Goal: Ask a question

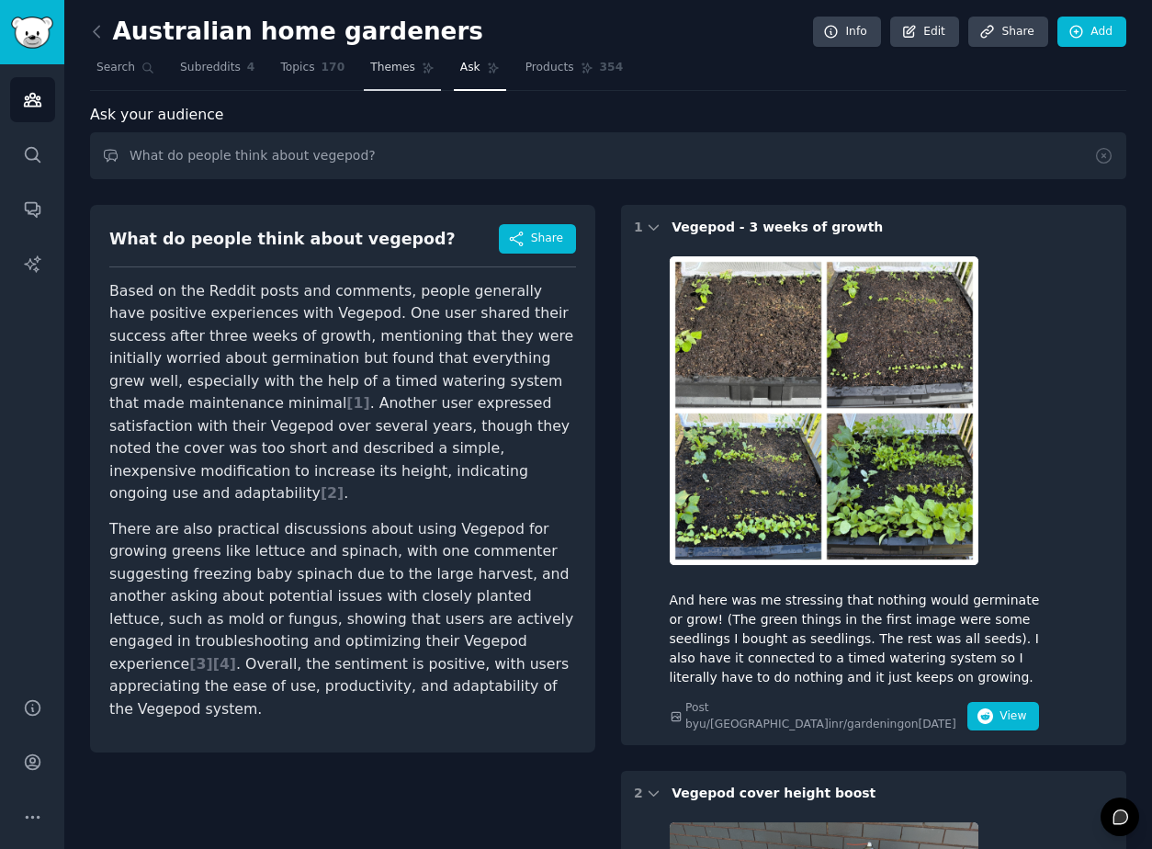
click at [398, 87] on link "Themes" at bounding box center [402, 72] width 77 height 38
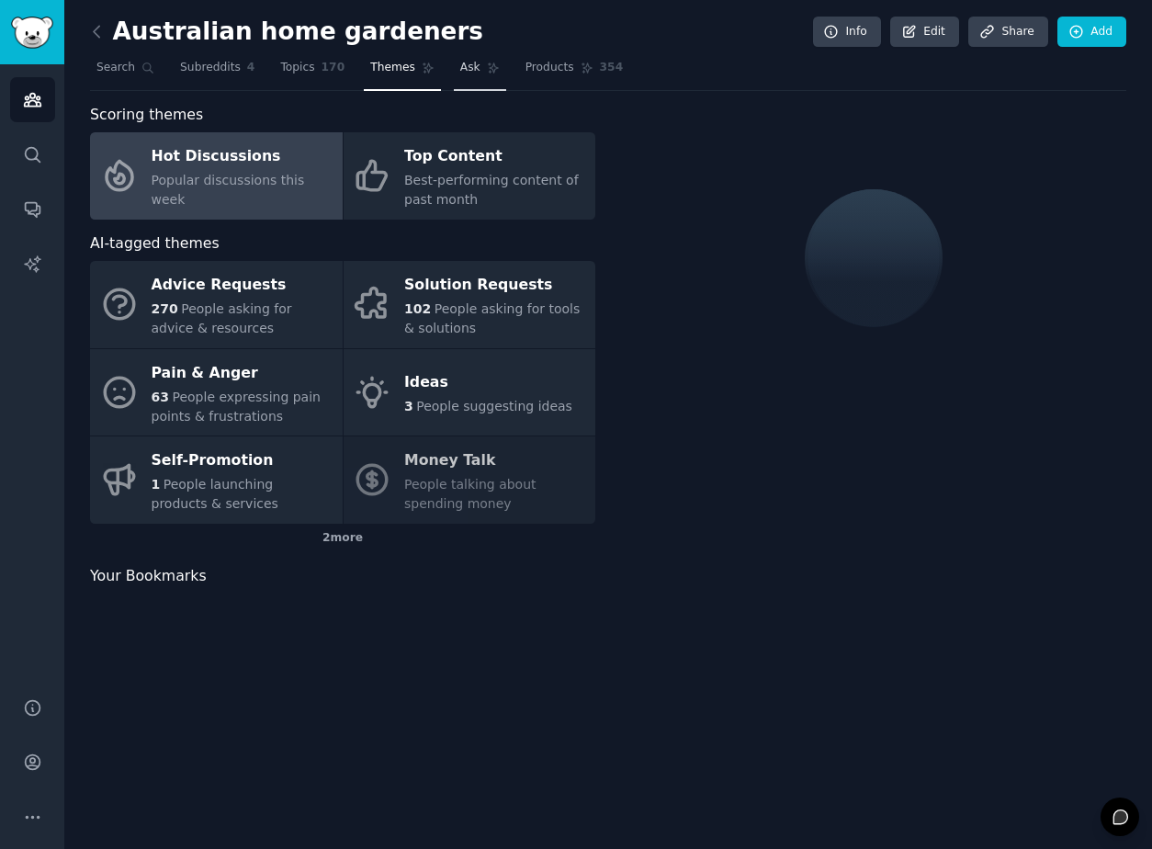
click at [458, 84] on link "Ask" at bounding box center [480, 72] width 52 height 38
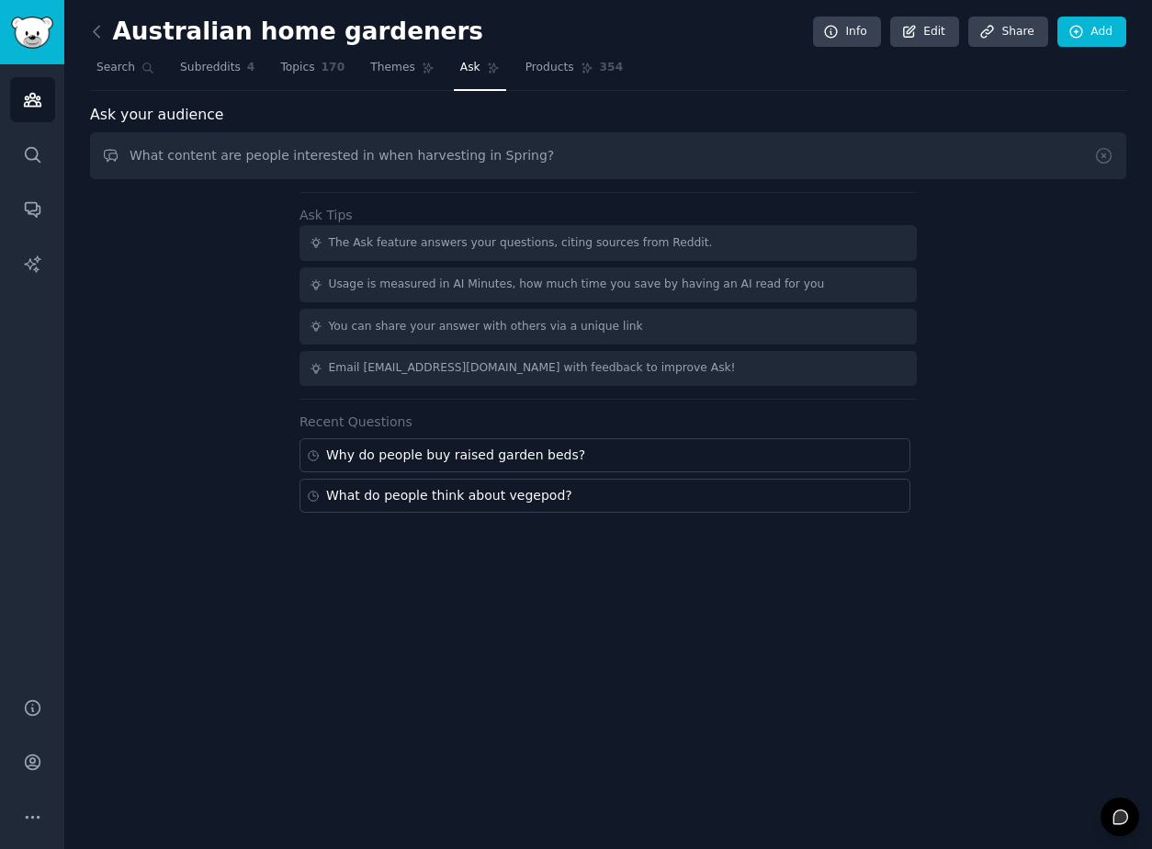
click at [480, 153] on input "What content are people interested in when harvesting in Spring?" at bounding box center [608, 155] width 1036 height 47
click at [542, 164] on input "What content are people interested in when harvesting in spring?" at bounding box center [608, 155] width 1036 height 47
click at [451, 154] on input "What content are people interested in when harvesting in spring?" at bounding box center [608, 155] width 1036 height 47
type input "What content are people interested in when harvesting in garden beds in spring?"
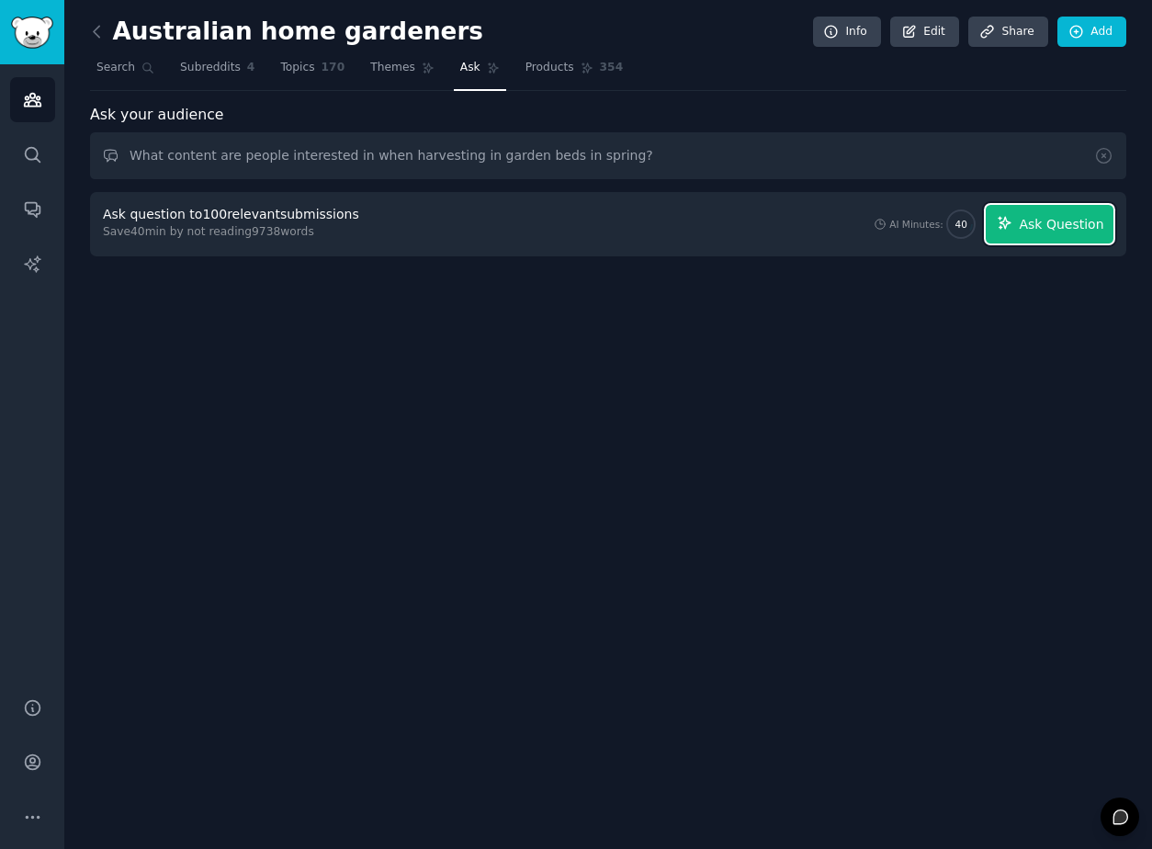
click at [1013, 207] on button "Ask Question" at bounding box center [1050, 224] width 128 height 39
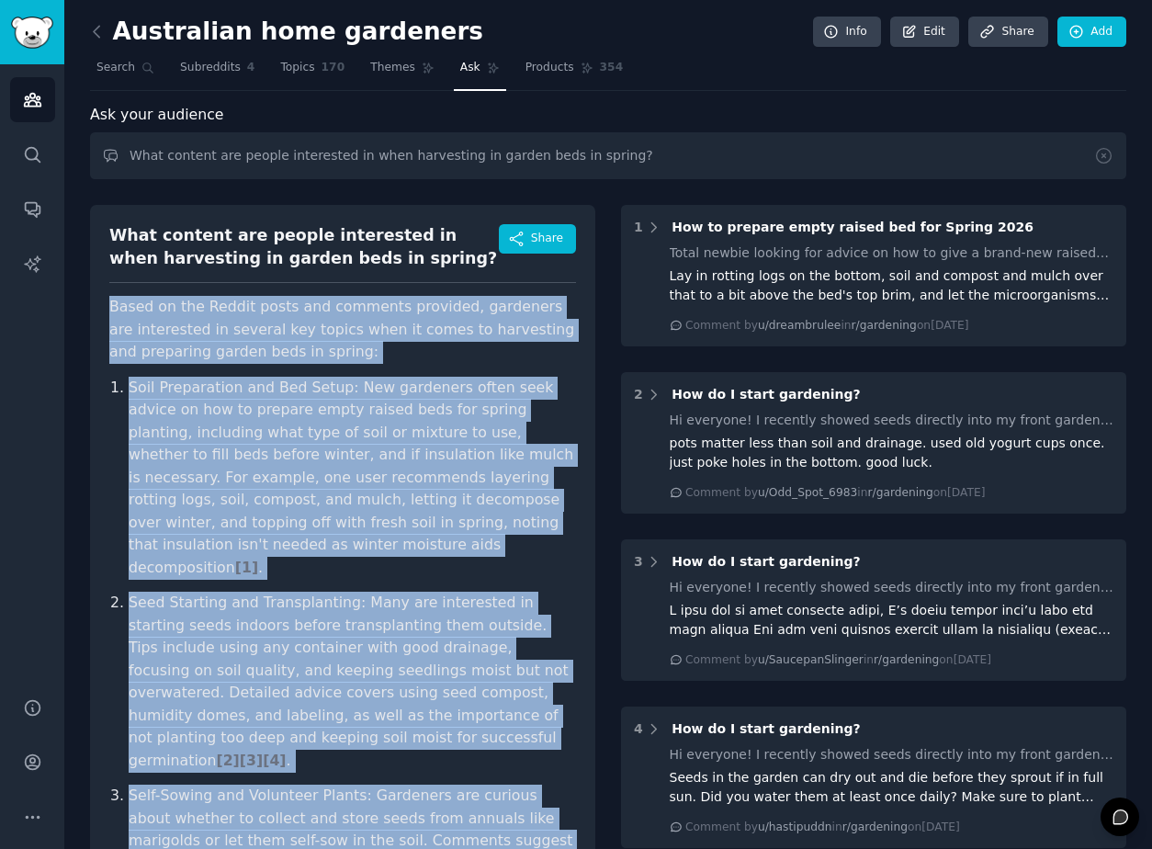
drag, startPoint x: 182, startPoint y: 373, endPoint x: 106, endPoint y: 297, distance: 107.9
click at [106, 297] on div "What content are people interested in when harvesting in garden beds in spring?…" at bounding box center [342, 641] width 505 height 873
copy article "Based on the Reddit posts and comments provided, gardeners are interested in se…"
click at [454, 82] on link "Ask" at bounding box center [480, 72] width 52 height 38
click at [422, 71] on icon at bounding box center [428, 68] width 13 height 13
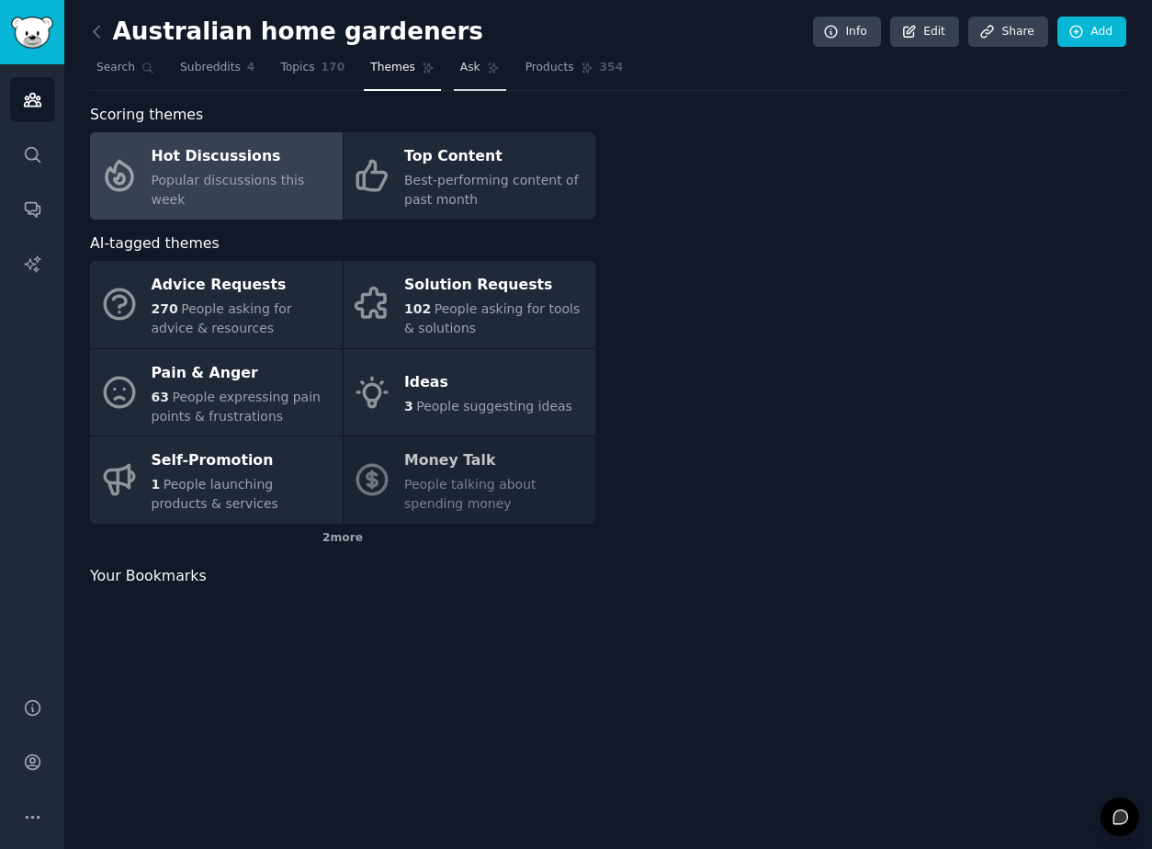
click at [460, 71] on span "Ask" at bounding box center [470, 68] width 20 height 17
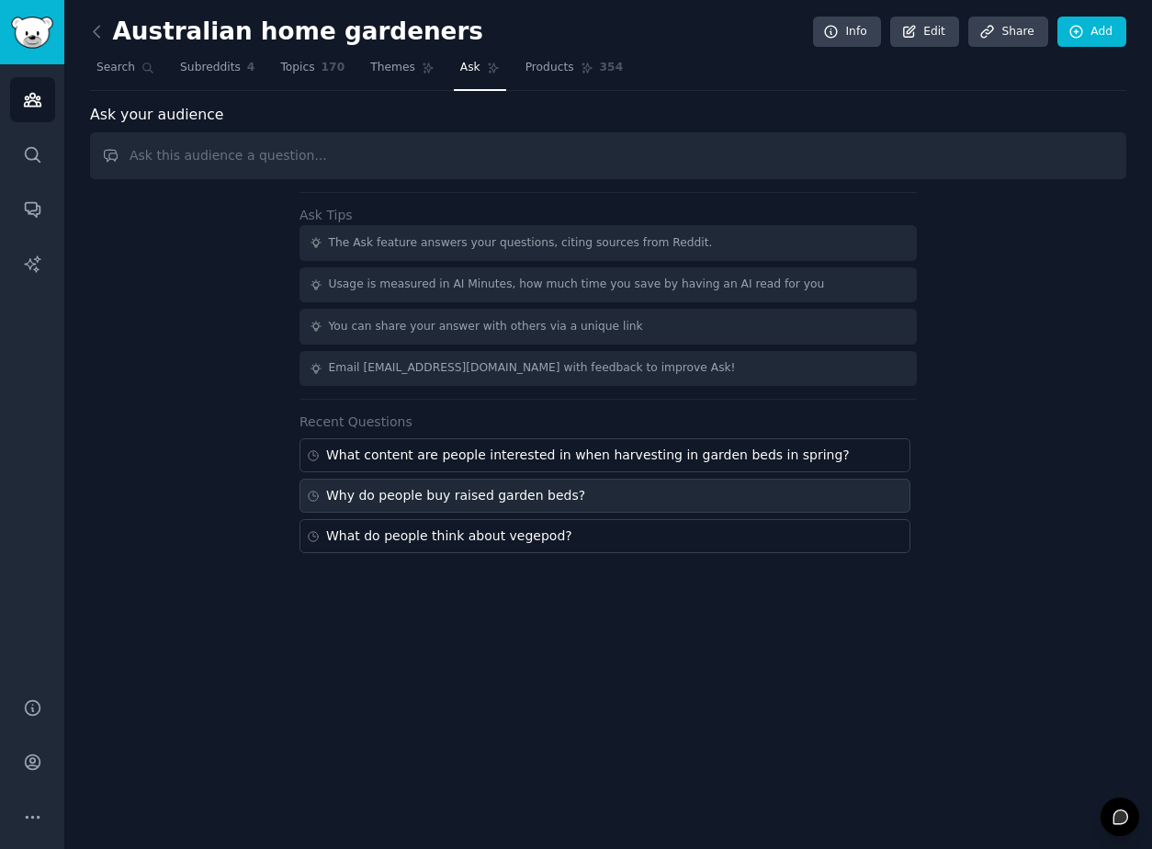
click at [409, 492] on div "Why do people buy raised garden beds?" at bounding box center [455, 495] width 259 height 19
type input "Why do people buy raised garden beds?"
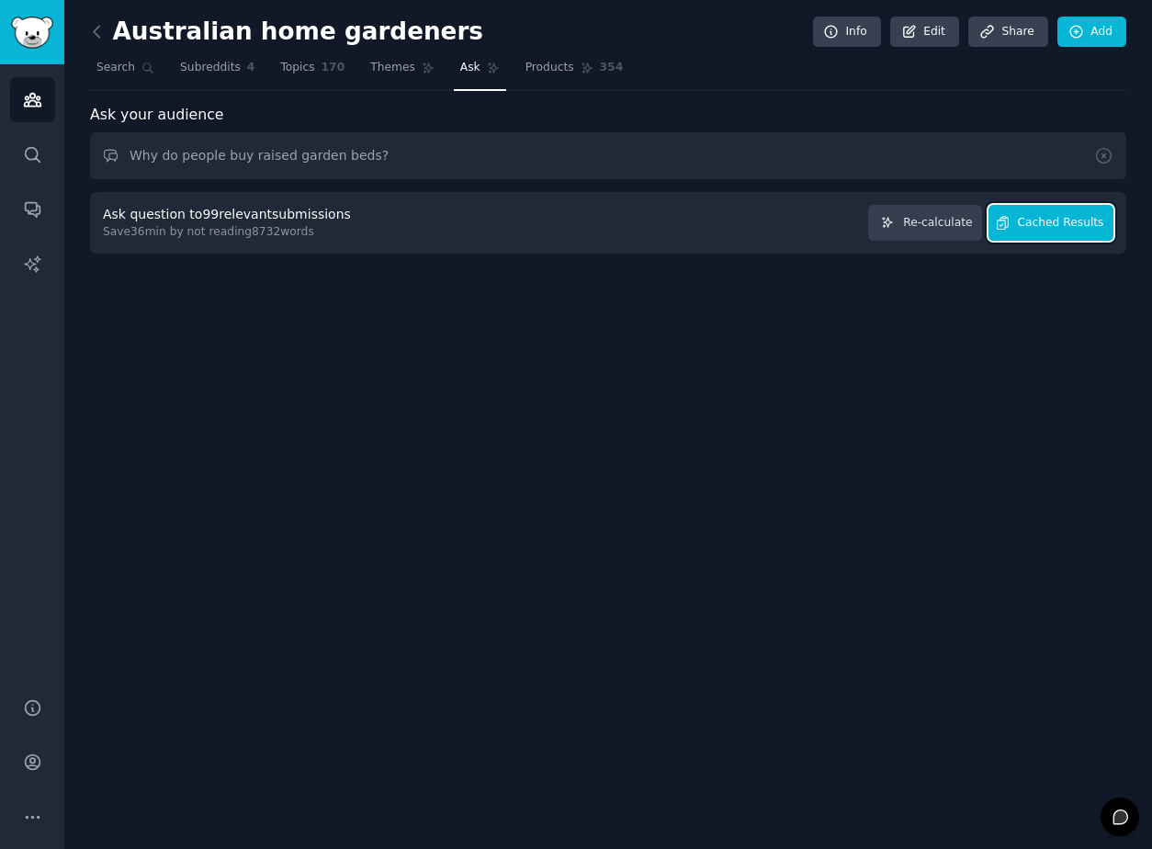
click at [1086, 231] on button "Cached Results" at bounding box center [1051, 223] width 125 height 36
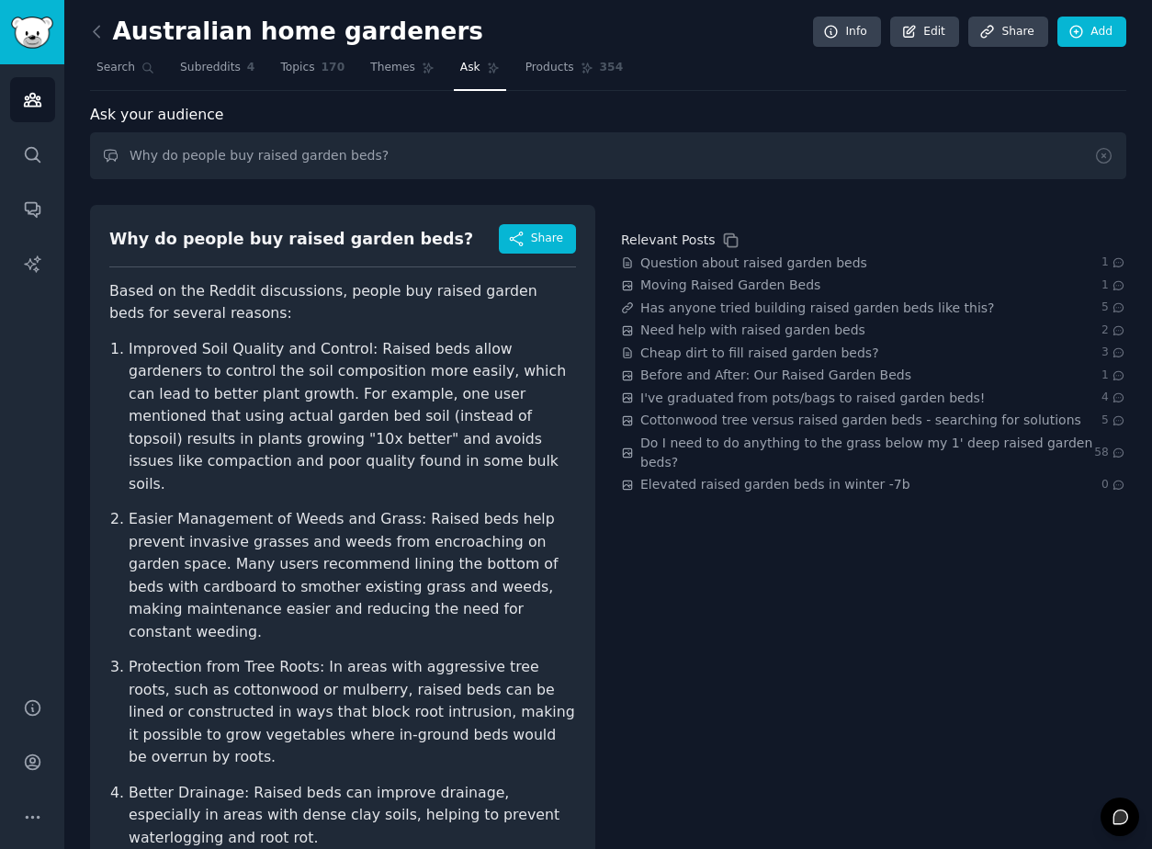
scroll to position [219, 0]
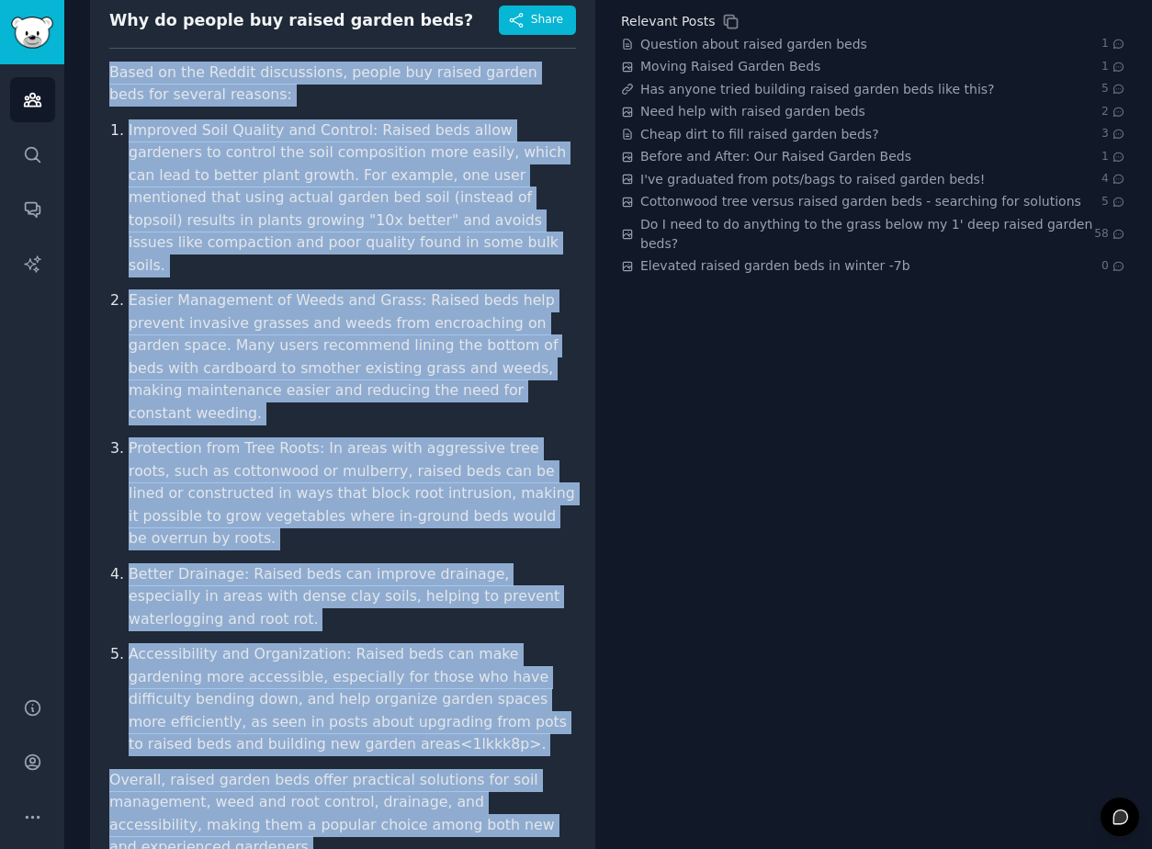
drag, startPoint x: 204, startPoint y: 792, endPoint x: 96, endPoint y: 74, distance: 726.7
click at [96, 74] on div "Why do people buy raised garden beds? Share Based on the Reddit discussions, pe…" at bounding box center [342, 438] width 505 height 905
copy article "Based on the Reddit discussions, people buy raised garden beds for several reas…"
